Goal: Use online tool/utility: Utilize a website feature to perform a specific function

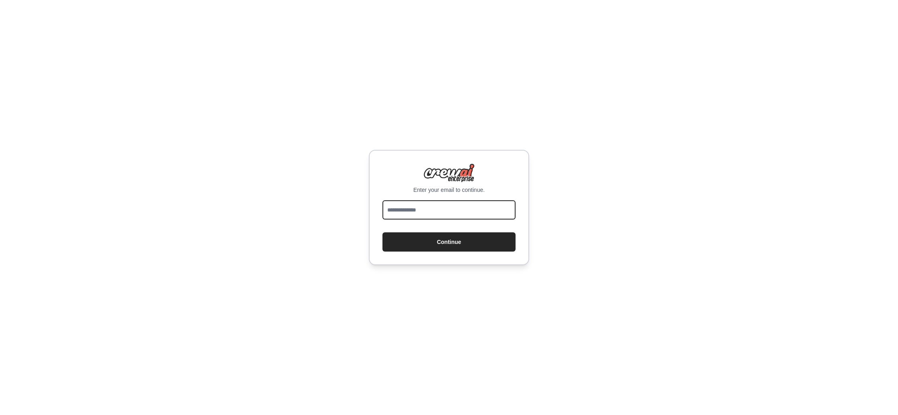
click at [415, 211] on input "email" at bounding box center [449, 210] width 133 height 19
type input "**********"
click at [436, 243] on button "Continue" at bounding box center [449, 242] width 133 height 19
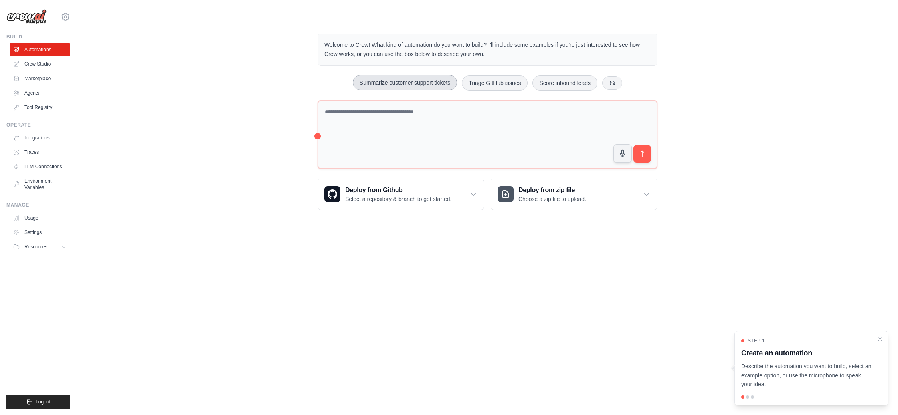
click at [411, 82] on button "Summarize customer support tickets" at bounding box center [405, 82] width 104 height 15
type textarea "**********"
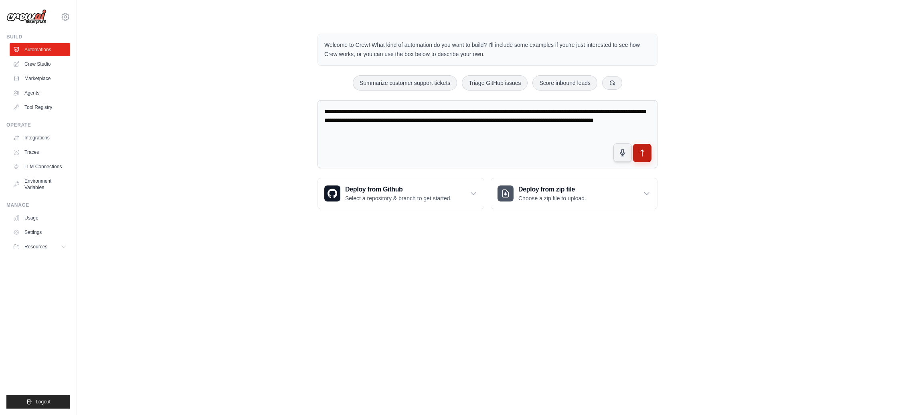
click at [644, 157] on button "submit" at bounding box center [642, 153] width 18 height 18
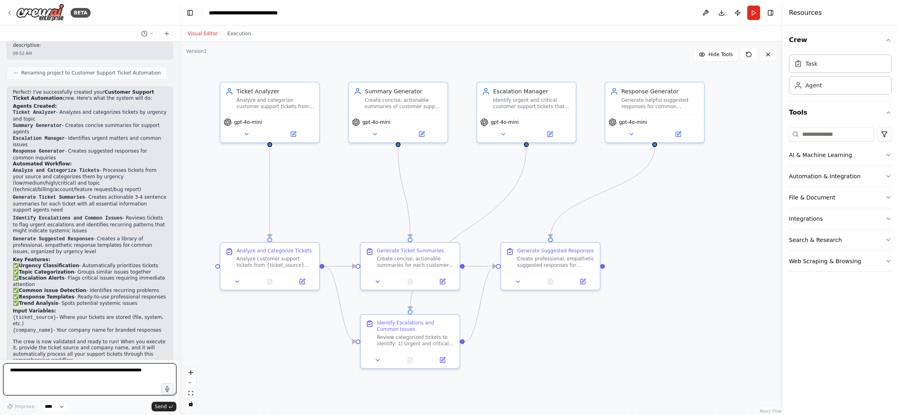
scroll to position [726, 0]
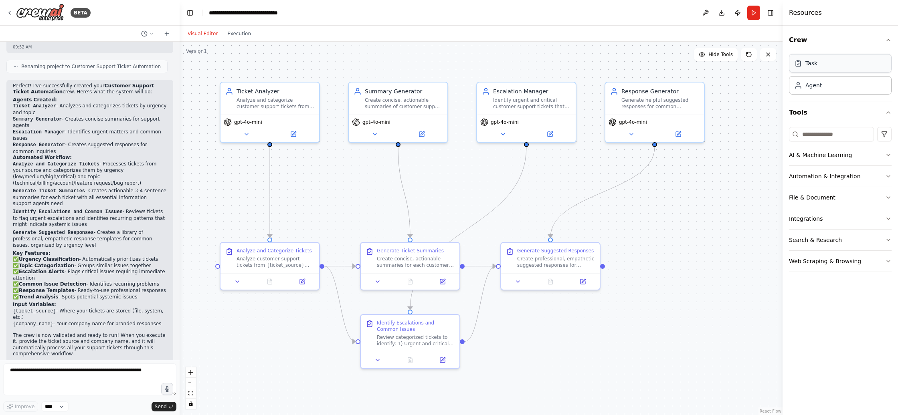
click at [810, 67] on div "Task" at bounding box center [840, 63] width 103 height 18
click at [812, 89] on div "Agent" at bounding box center [814, 85] width 16 height 8
click at [284, 104] on div "Analyze and categorize customer support tickets from {ticket_source} by urgency…" at bounding box center [276, 101] width 78 height 13
click at [246, 135] on icon at bounding box center [246, 133] width 6 height 6
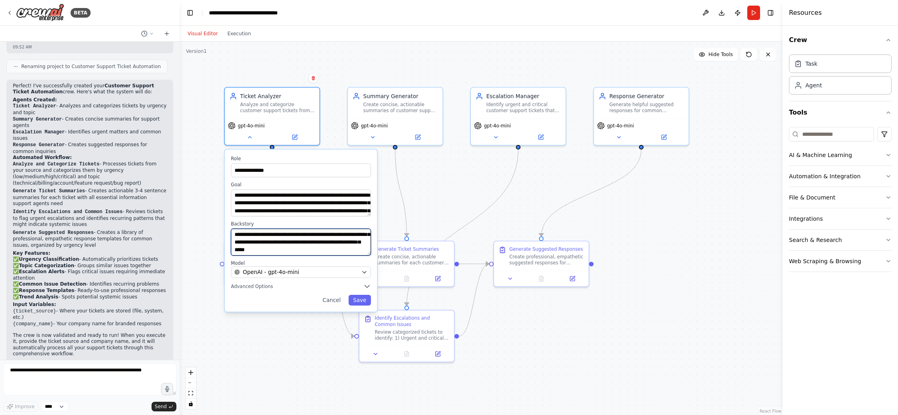
scroll to position [48, 0]
click at [258, 309] on div "**********" at bounding box center [301, 231] width 152 height 162
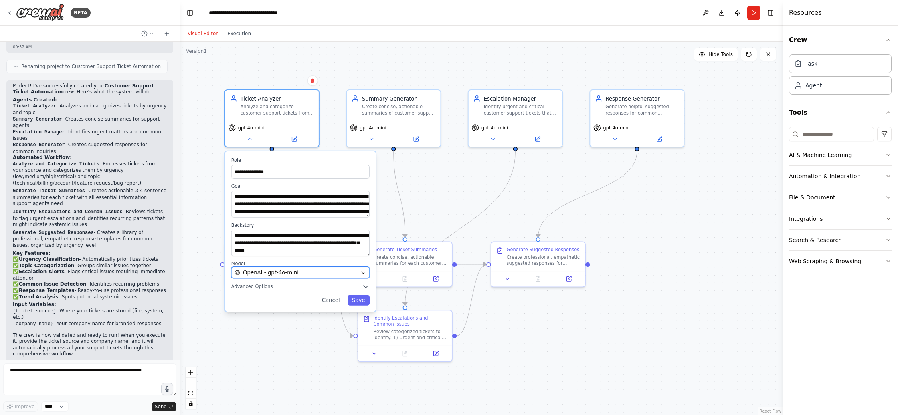
click at [322, 273] on div "OpenAI - gpt-4o-mini" at bounding box center [296, 273] width 122 height 8
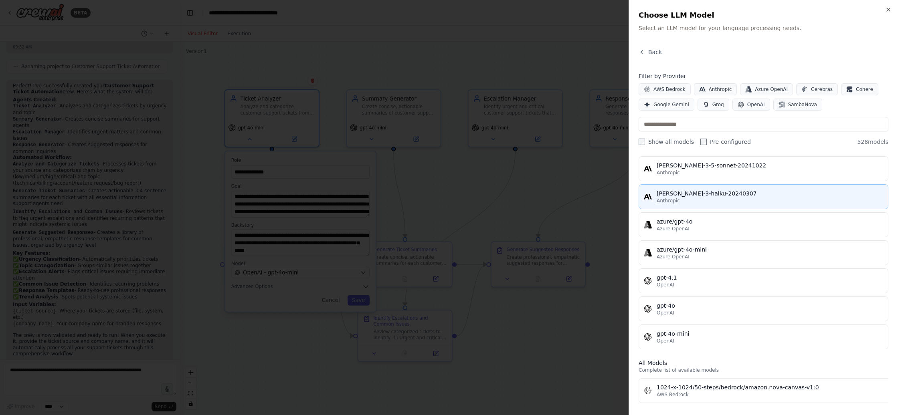
scroll to position [0, 0]
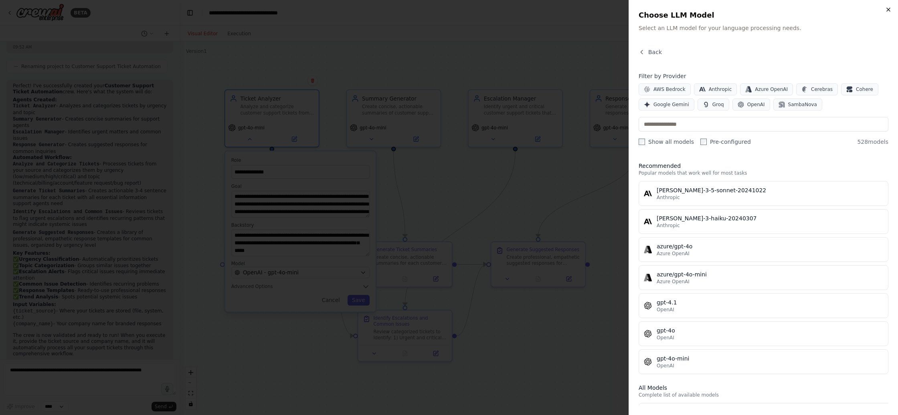
click at [887, 10] on icon "button" at bounding box center [889, 9] width 6 height 6
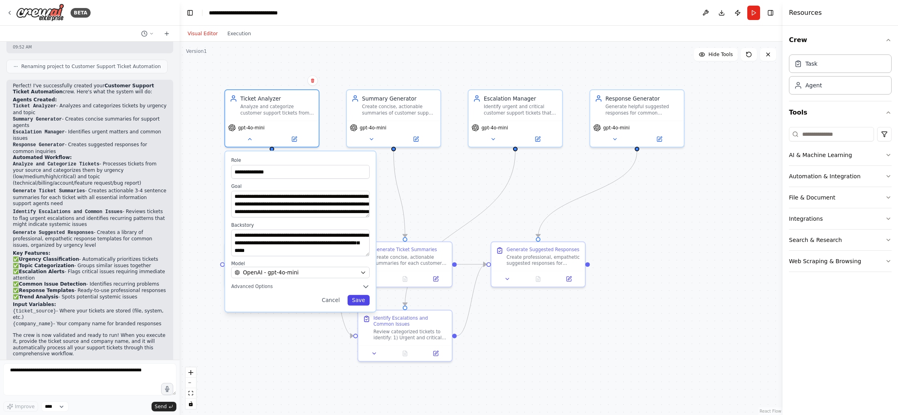
click at [362, 301] on button "Save" at bounding box center [359, 300] width 22 height 11
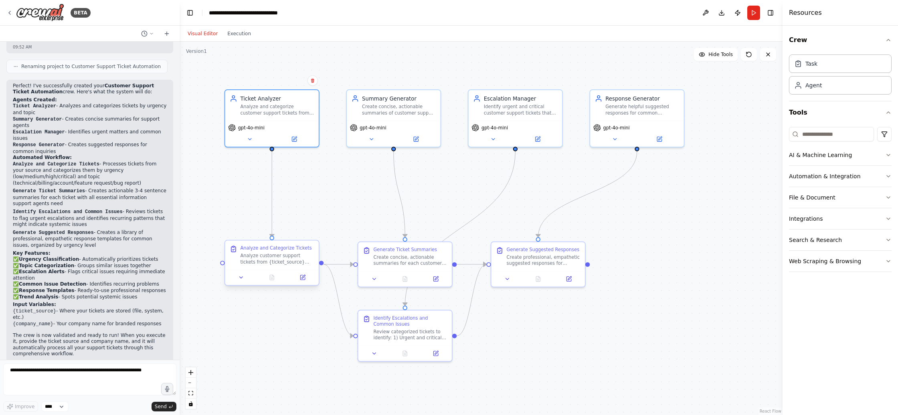
click at [263, 253] on div "Analyze customer support tickets from {ticket_source} and categorize each ticke…" at bounding box center [277, 259] width 74 height 12
click at [247, 279] on button at bounding box center [241, 277] width 26 height 9
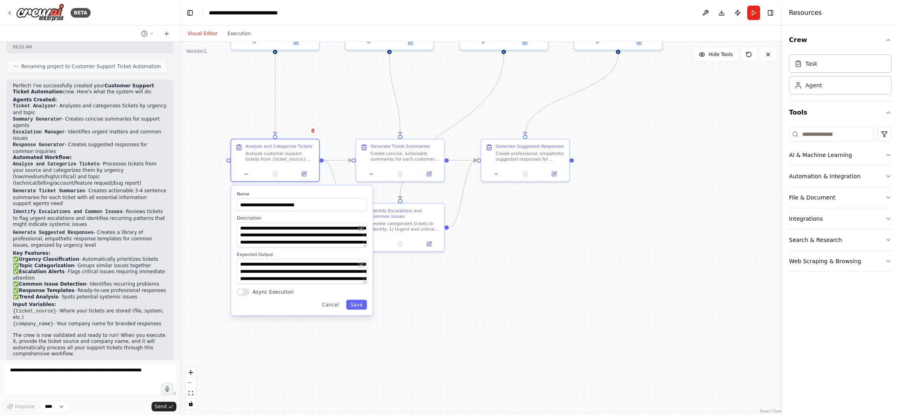
drag, startPoint x: 535, startPoint y: 348, endPoint x: 526, endPoint y: 248, distance: 100.3
click at [539, 242] on div ".deletable-edge-delete-btn { width: 20px; height: 20px; border: 0px solid #ffff…" at bounding box center [481, 229] width 603 height 374
click at [335, 308] on button "Cancel" at bounding box center [331, 305] width 26 height 10
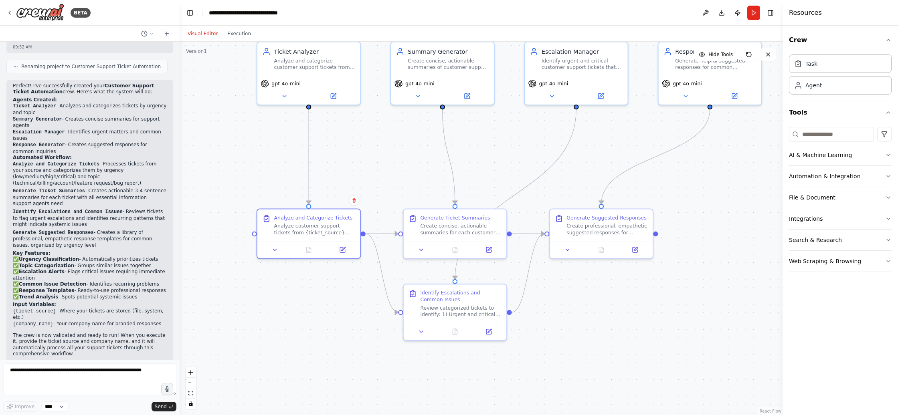
drag, startPoint x: 551, startPoint y: 221, endPoint x: 607, endPoint y: 316, distance: 110.7
click at [607, 316] on div ".deletable-edge-delete-btn { width: 20px; height: 20px; border: 0px solid #ffff…" at bounding box center [481, 229] width 603 height 374
click at [554, 96] on icon at bounding box center [552, 94] width 7 height 7
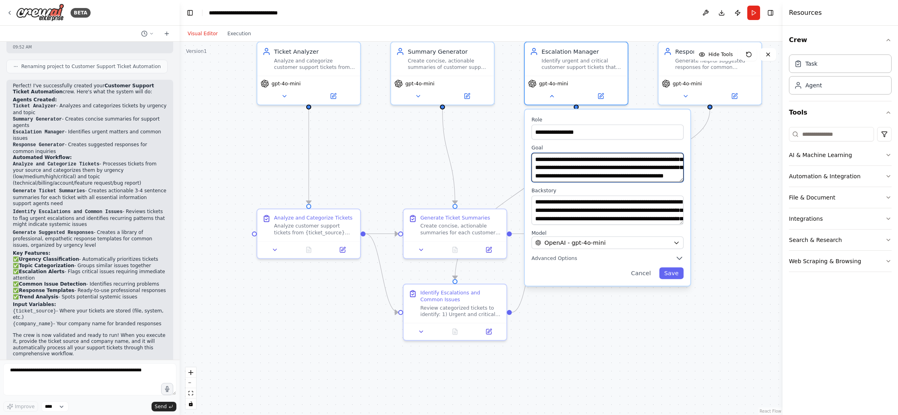
scroll to position [24, 0]
click at [714, 180] on div ".deletable-edge-delete-btn { width: 20px; height: 20px; border: 0px solid #ffff…" at bounding box center [481, 229] width 603 height 374
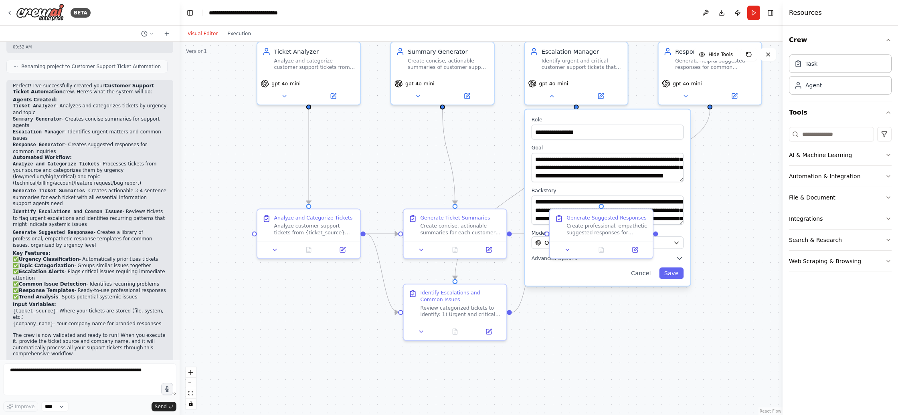
click at [719, 189] on div ".deletable-edge-delete-btn { width: 20px; height: 20px; border: 0px solid #ffff…" at bounding box center [481, 229] width 603 height 374
click at [566, 250] on icon at bounding box center [567, 248] width 7 height 7
click at [642, 276] on button "Cancel" at bounding box center [641, 274] width 30 height 12
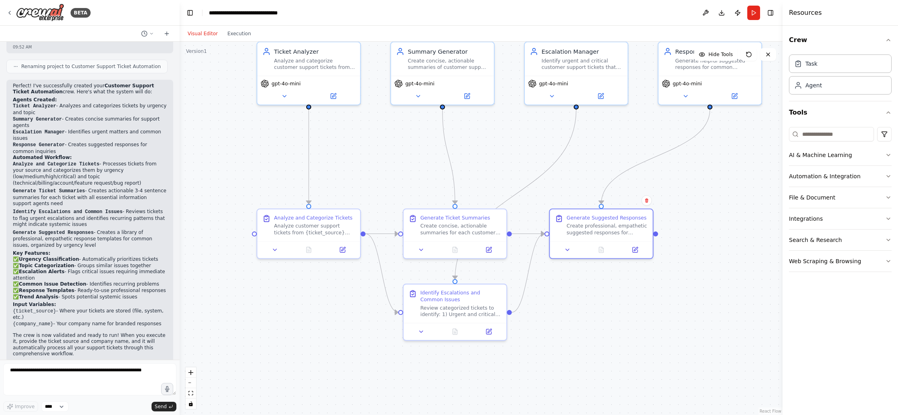
click at [732, 128] on div ".deletable-edge-delete-btn { width: 20px; height: 20px; border: 0px solid #ffff…" at bounding box center [481, 229] width 603 height 374
click at [603, 96] on icon at bounding box center [600, 94] width 5 height 5
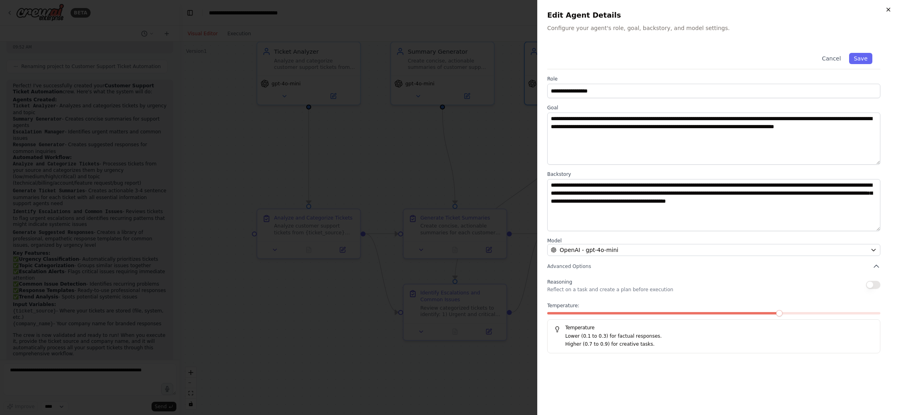
click at [889, 9] on icon "button" at bounding box center [888, 9] width 3 height 3
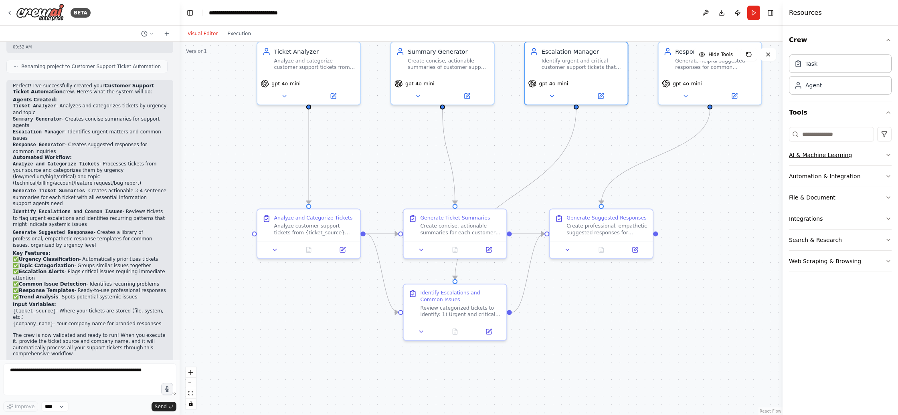
click at [817, 153] on button "AI & Machine Learning" at bounding box center [840, 155] width 103 height 21
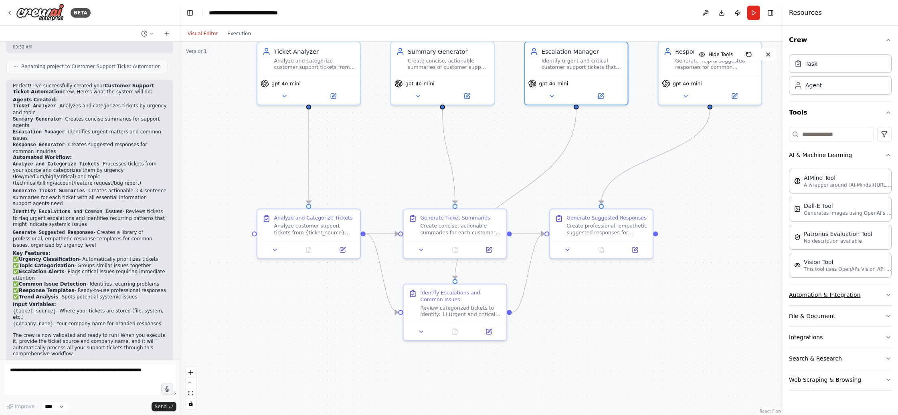
click at [828, 297] on button "Automation & Integration" at bounding box center [840, 295] width 103 height 21
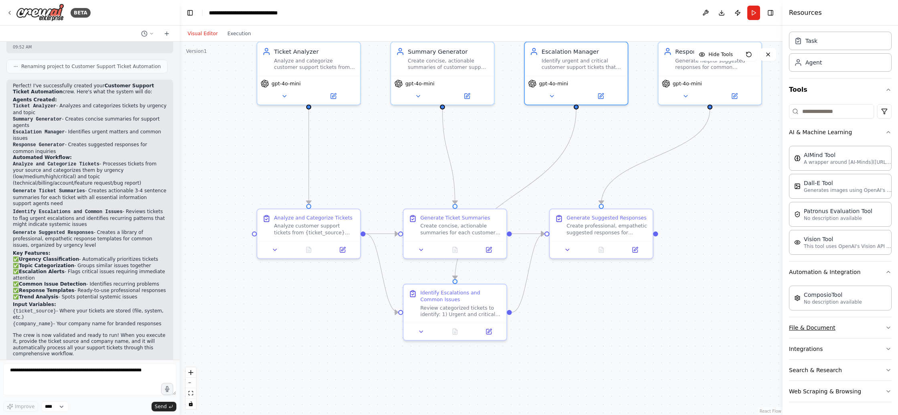
click at [830, 327] on button "File & Document" at bounding box center [840, 328] width 103 height 21
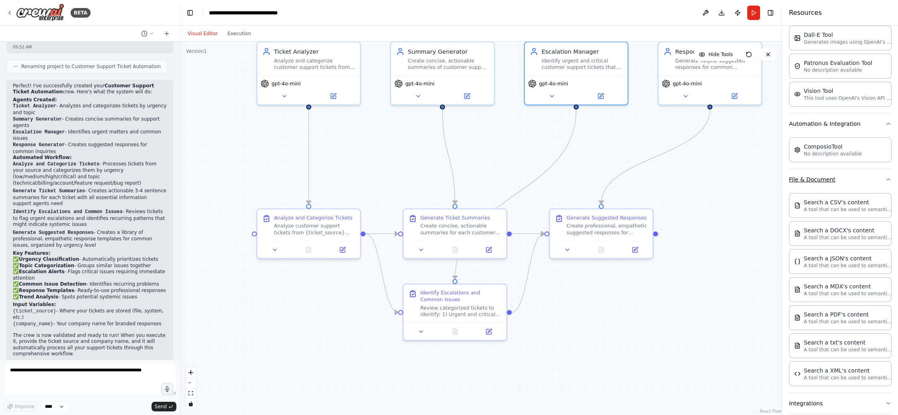
scroll to position [226, 0]
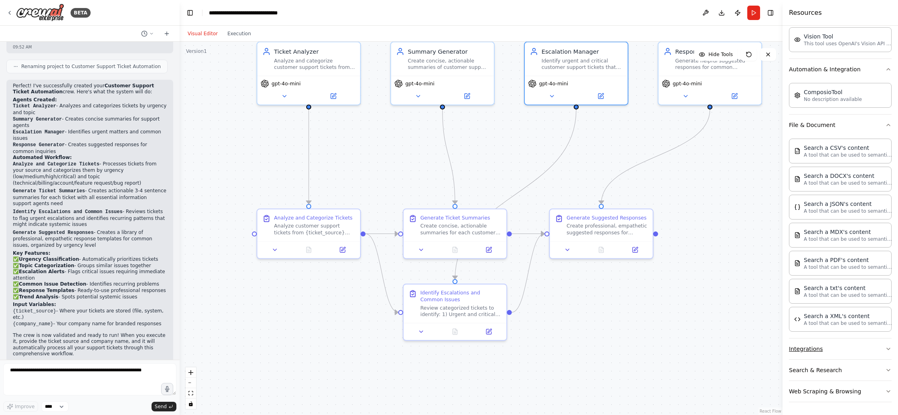
click at [826, 349] on button "Integrations" at bounding box center [840, 349] width 103 height 21
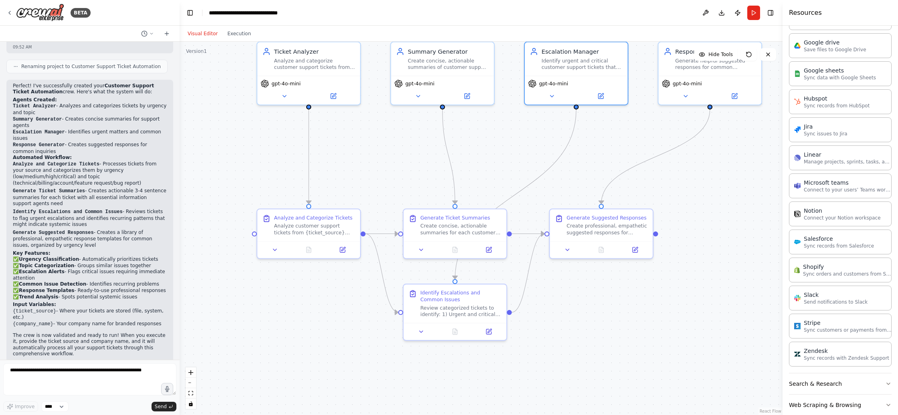
scroll to position [766, 0]
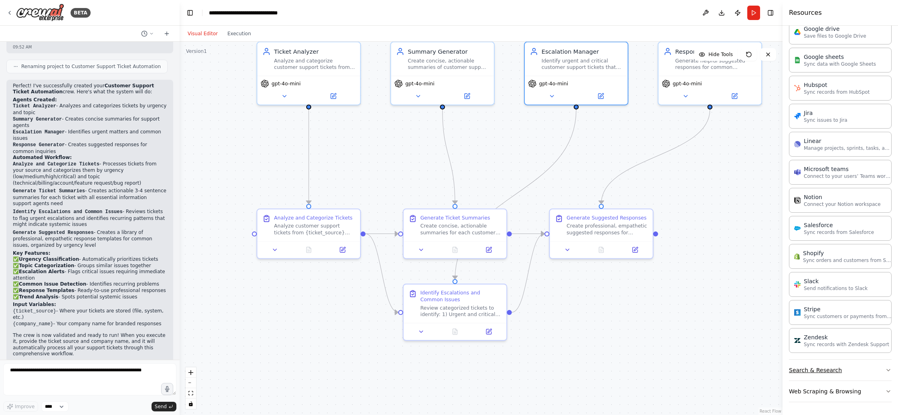
click at [822, 370] on button "Search & Research" at bounding box center [840, 370] width 103 height 21
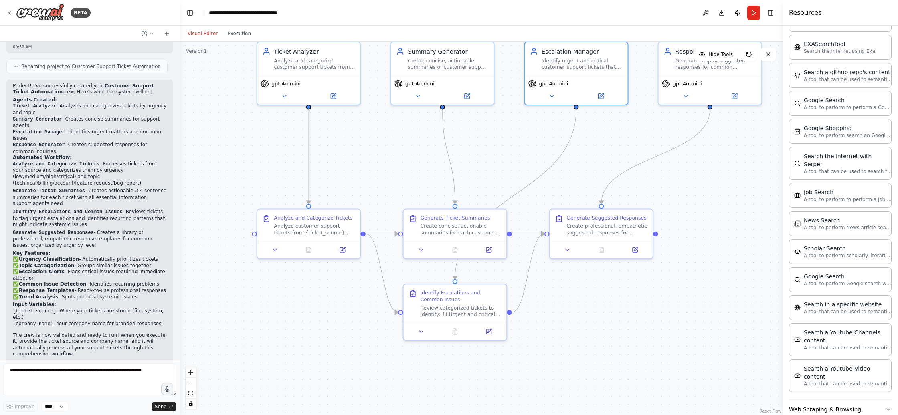
scroll to position [1173, 0]
click at [824, 397] on button "Web Scraping & Browsing" at bounding box center [840, 407] width 103 height 21
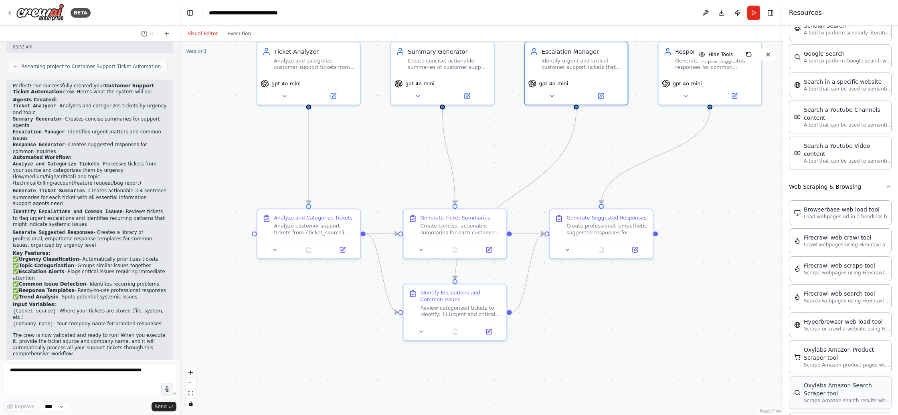
scroll to position [1392, 0]
click at [828, 236] on div "Firecrawl web crawl tool" at bounding box center [848, 240] width 88 height 8
click at [679, 334] on icon at bounding box center [677, 334] width 3 height 2
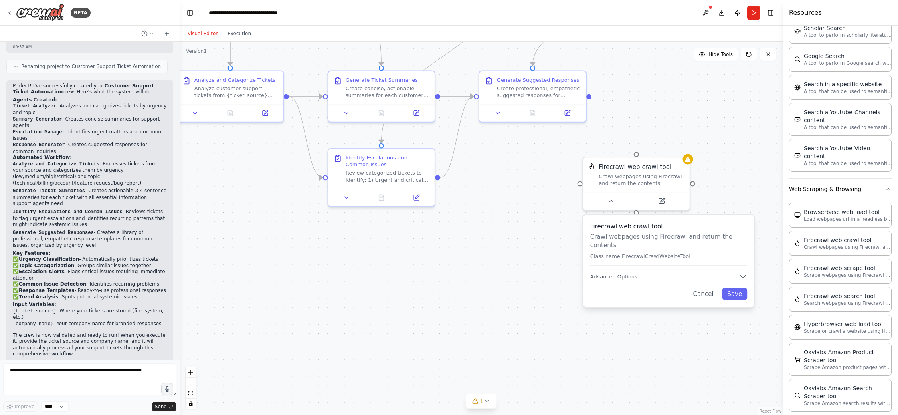
drag, startPoint x: 757, startPoint y: 324, endPoint x: 734, endPoint y: 186, distance: 140.3
click at [734, 186] on div ".deletable-edge-delete-btn { width: 20px; height: 20px; border: 0px solid #ffff…" at bounding box center [481, 229] width 603 height 374
click at [743, 276] on icon "button" at bounding box center [743, 277] width 5 height 2
click at [707, 353] on button "Cancel" at bounding box center [703, 359] width 31 height 12
click at [662, 203] on icon at bounding box center [662, 199] width 7 height 7
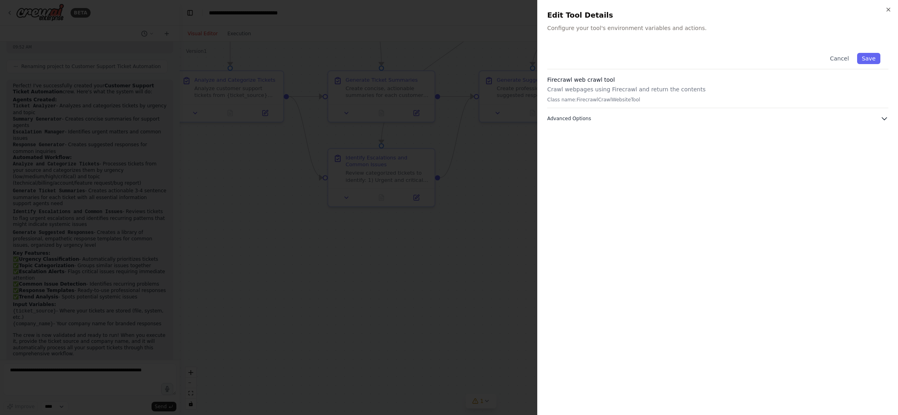
click at [885, 118] on icon "button" at bounding box center [885, 119] width 8 height 8
click at [888, 10] on icon "button" at bounding box center [888, 9] width 3 height 3
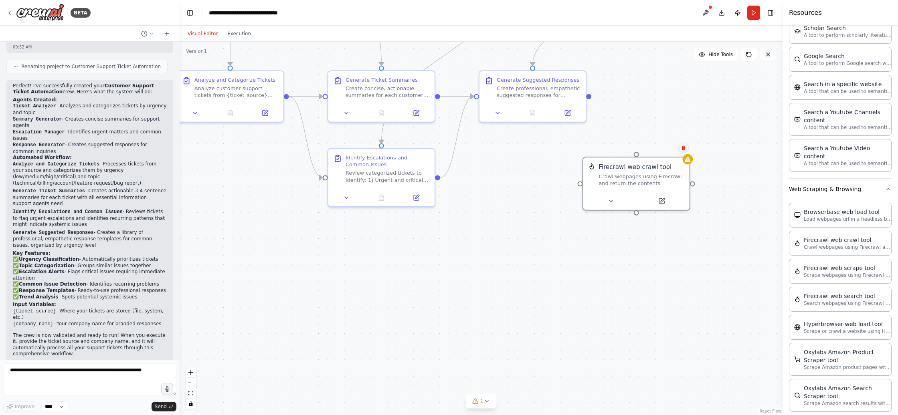
click at [685, 147] on icon at bounding box center [683, 148] width 3 height 4
click at [664, 152] on button "Confirm" at bounding box center [661, 148] width 28 height 10
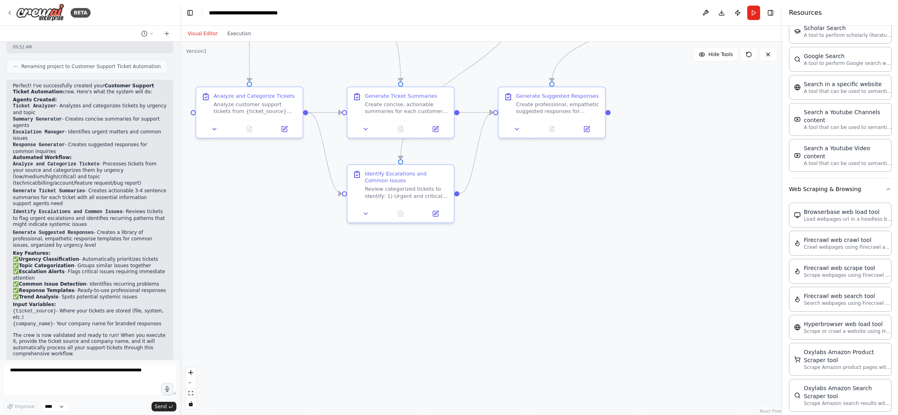
drag, startPoint x: 663, startPoint y: 152, endPoint x: 687, endPoint y: 168, distance: 28.9
click at [683, 168] on div ".deletable-edge-delete-btn { width: 20px; height: 20px; border: 0px solid #ffff…" at bounding box center [481, 229] width 603 height 374
click at [236, 32] on button "Execution" at bounding box center [239, 34] width 33 height 10
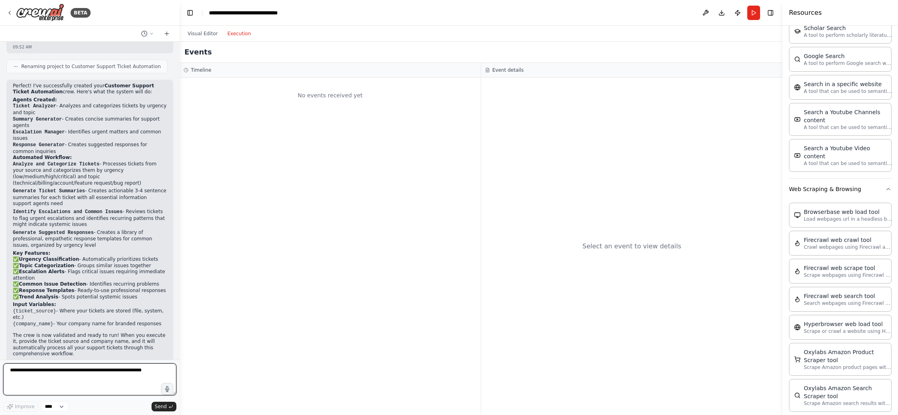
click at [65, 375] on textarea at bounding box center [89, 380] width 173 height 32
type textarea "*****"
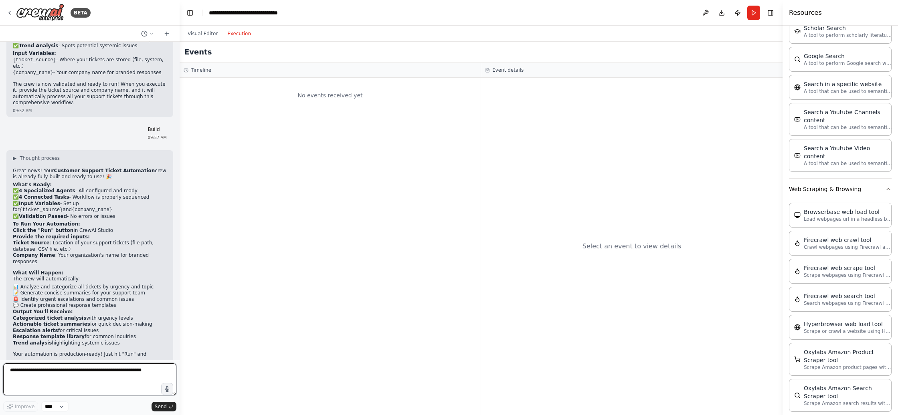
scroll to position [983, 0]
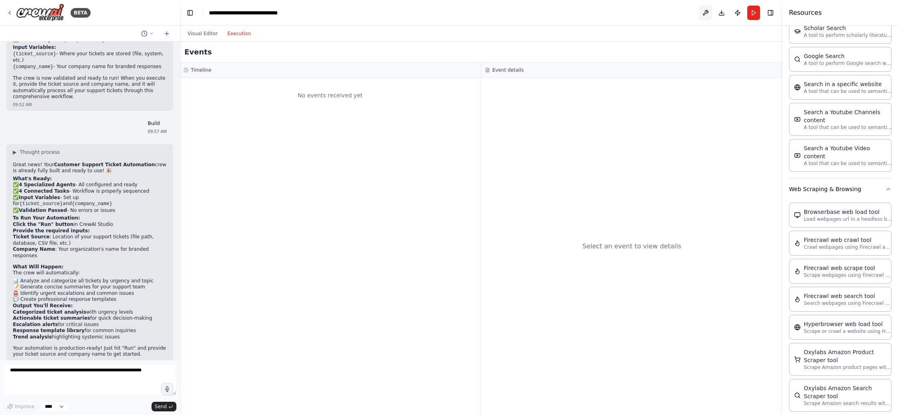
click at [707, 13] on button at bounding box center [705, 13] width 13 height 14
click at [721, 12] on button "Download" at bounding box center [721, 13] width 13 height 14
click at [641, 18] on header "**********" at bounding box center [481, 13] width 603 height 26
click at [737, 13] on button "Publish" at bounding box center [738, 13] width 13 height 14
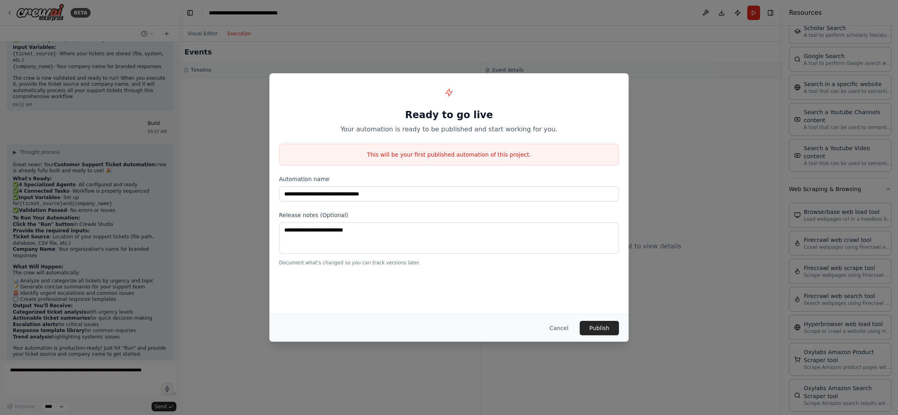
click at [558, 330] on button "Cancel" at bounding box center [559, 328] width 32 height 14
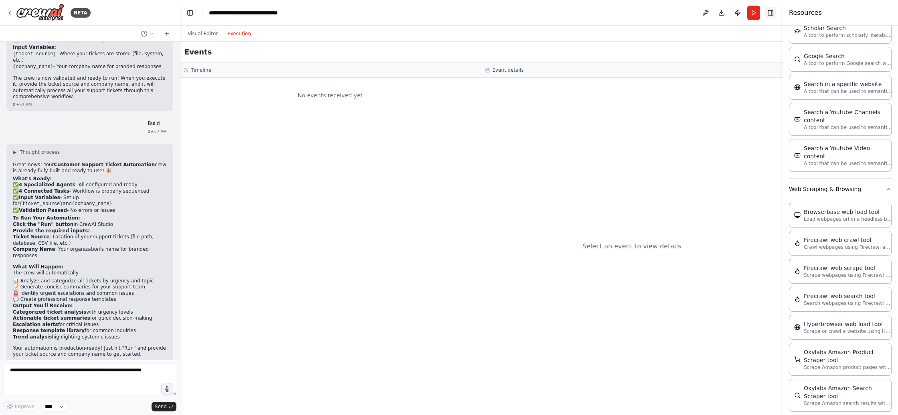
click at [773, 14] on button "Toggle Right Sidebar" at bounding box center [770, 12] width 11 height 11
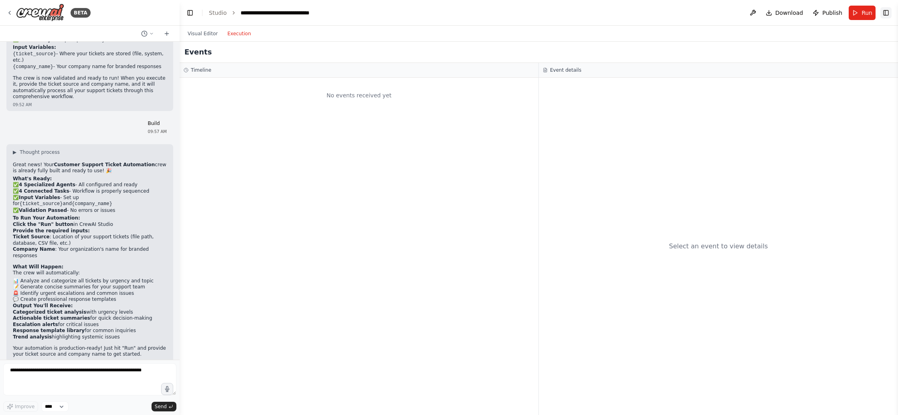
click at [887, 12] on button "Toggle Right Sidebar" at bounding box center [886, 12] width 11 height 11
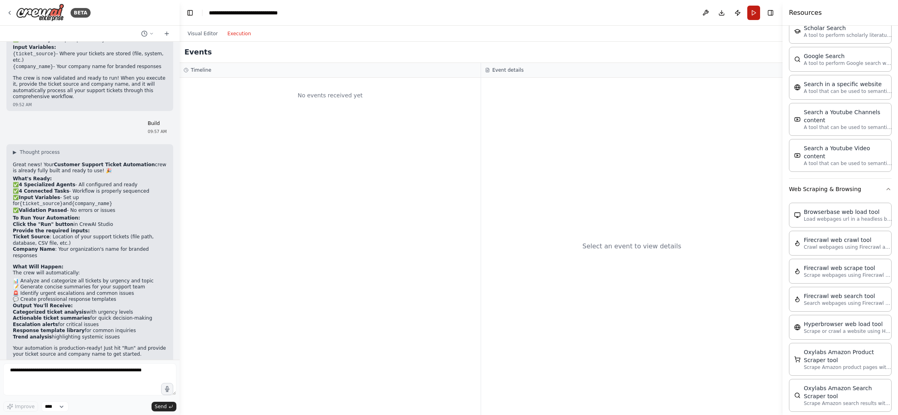
click at [756, 16] on button "Run" at bounding box center [754, 13] width 13 height 14
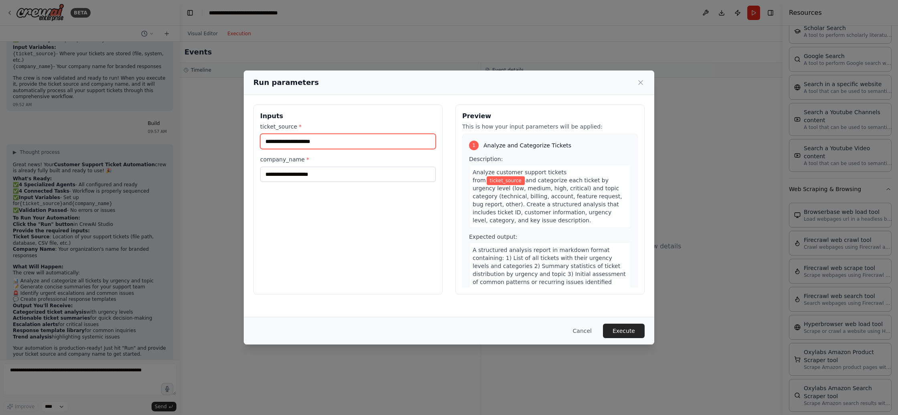
click at [298, 144] on input "ticket_source *" at bounding box center [348, 141] width 176 height 15
type input "*"
type input "**********"
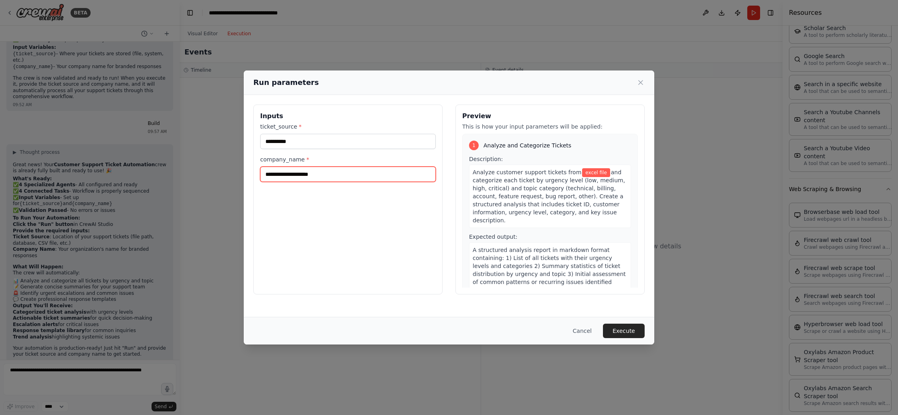
click at [312, 174] on input "company_name *" at bounding box center [348, 174] width 176 height 15
type input "*********"
click at [624, 331] on button "Execute" at bounding box center [624, 331] width 42 height 14
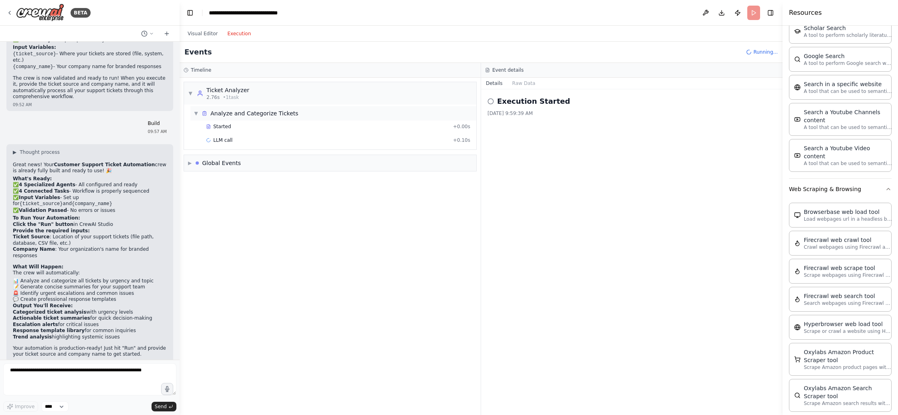
click at [246, 115] on div "Analyze and Categorize Tickets" at bounding box center [255, 113] width 88 height 8
click at [197, 114] on span "▶" at bounding box center [196, 113] width 5 height 6
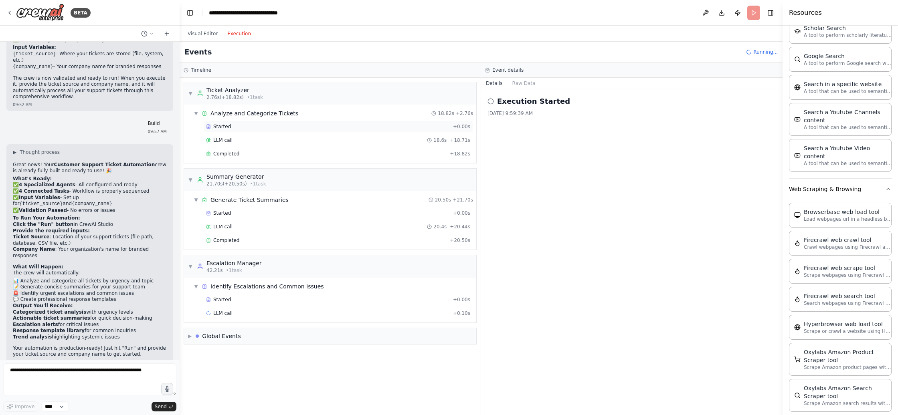
click at [225, 126] on span "Started" at bounding box center [222, 127] width 18 height 6
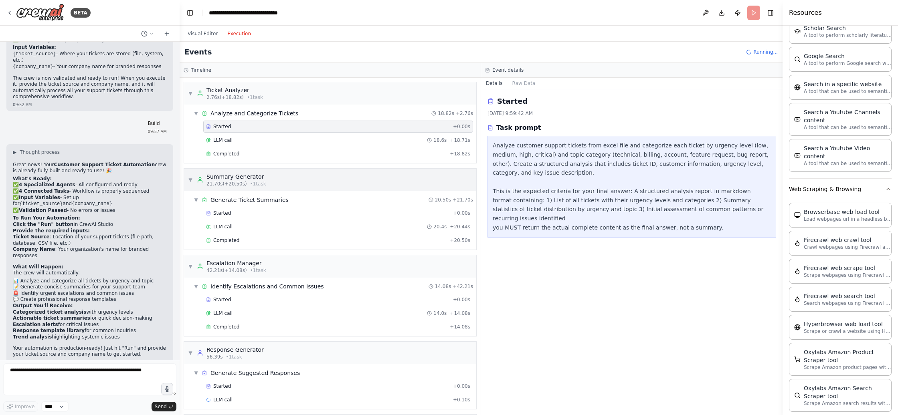
scroll to position [25, 0]
